Goal: Navigation & Orientation: Find specific page/section

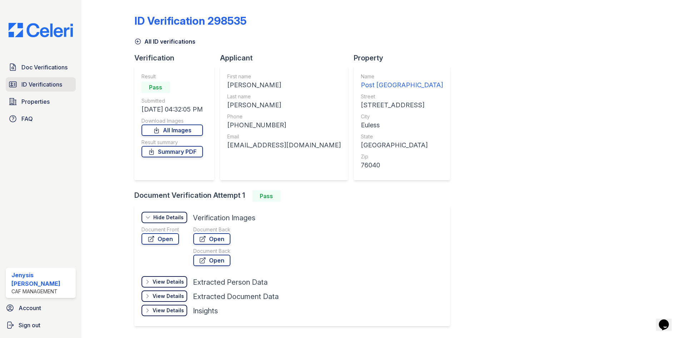
click at [30, 82] on span "ID Verifications" at bounding box center [41, 84] width 41 height 9
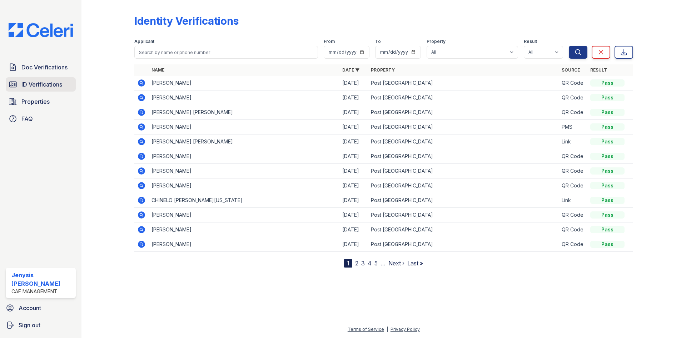
click at [38, 87] on span "ID Verifications" at bounding box center [41, 84] width 41 height 9
click at [33, 65] on span "Doc Verifications" at bounding box center [44, 67] width 46 height 9
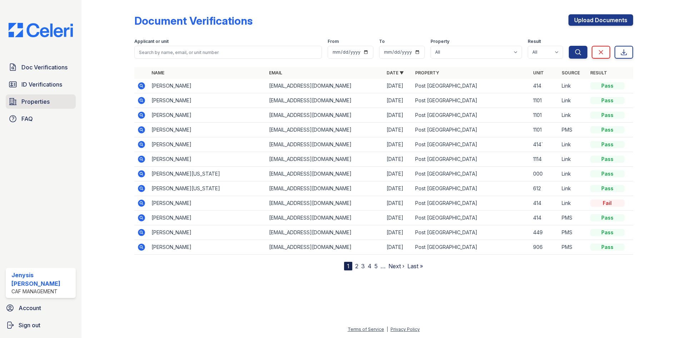
click at [29, 103] on span "Properties" at bounding box center [35, 101] width 28 height 9
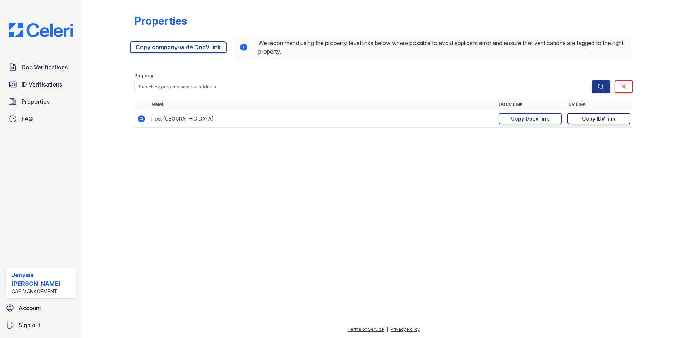
click at [590, 117] on div "Copy IDV link" at bounding box center [598, 118] width 33 height 7
